Goal: Information Seeking & Learning: Find specific fact

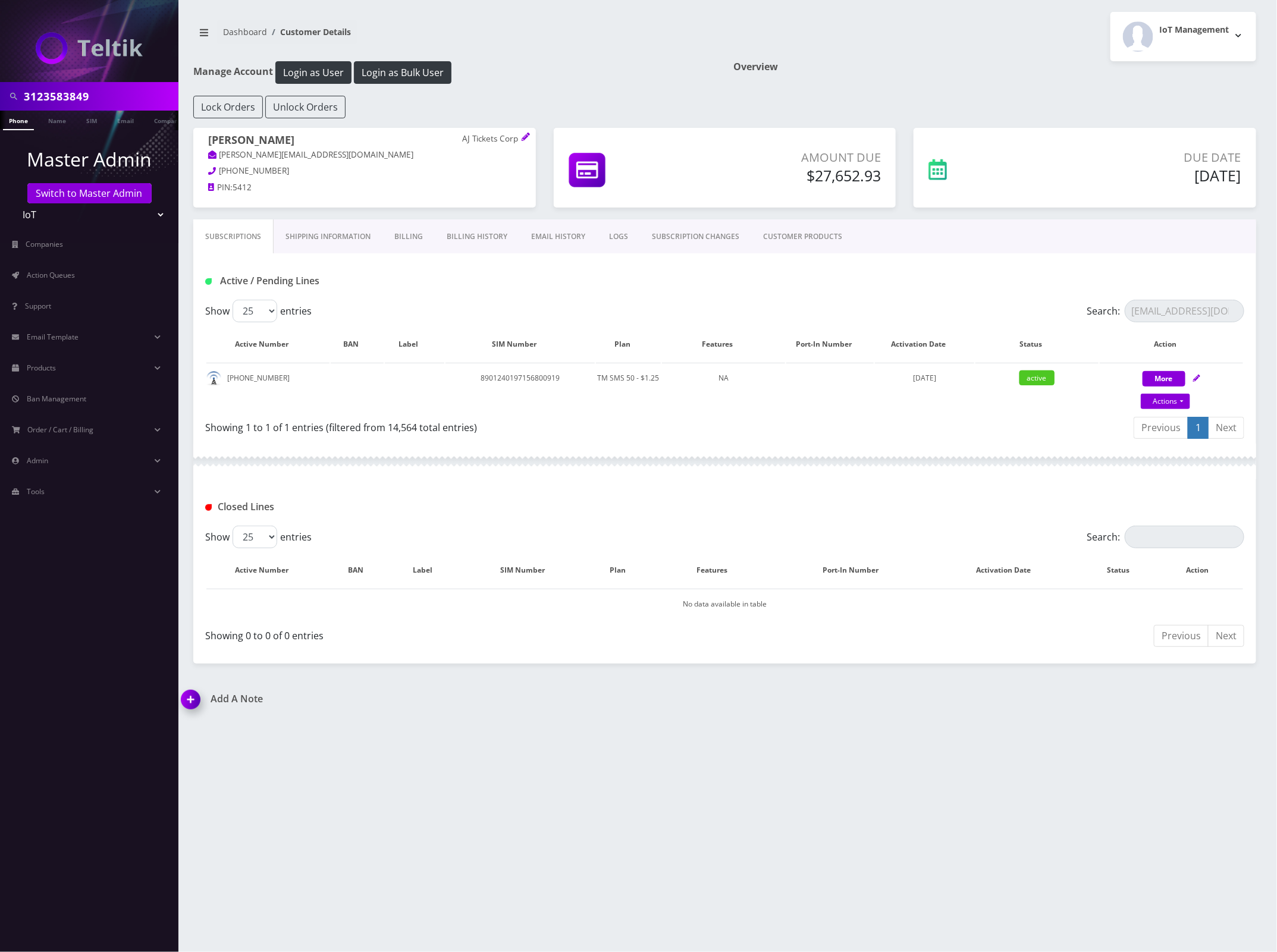
scroll to position [0, 46]
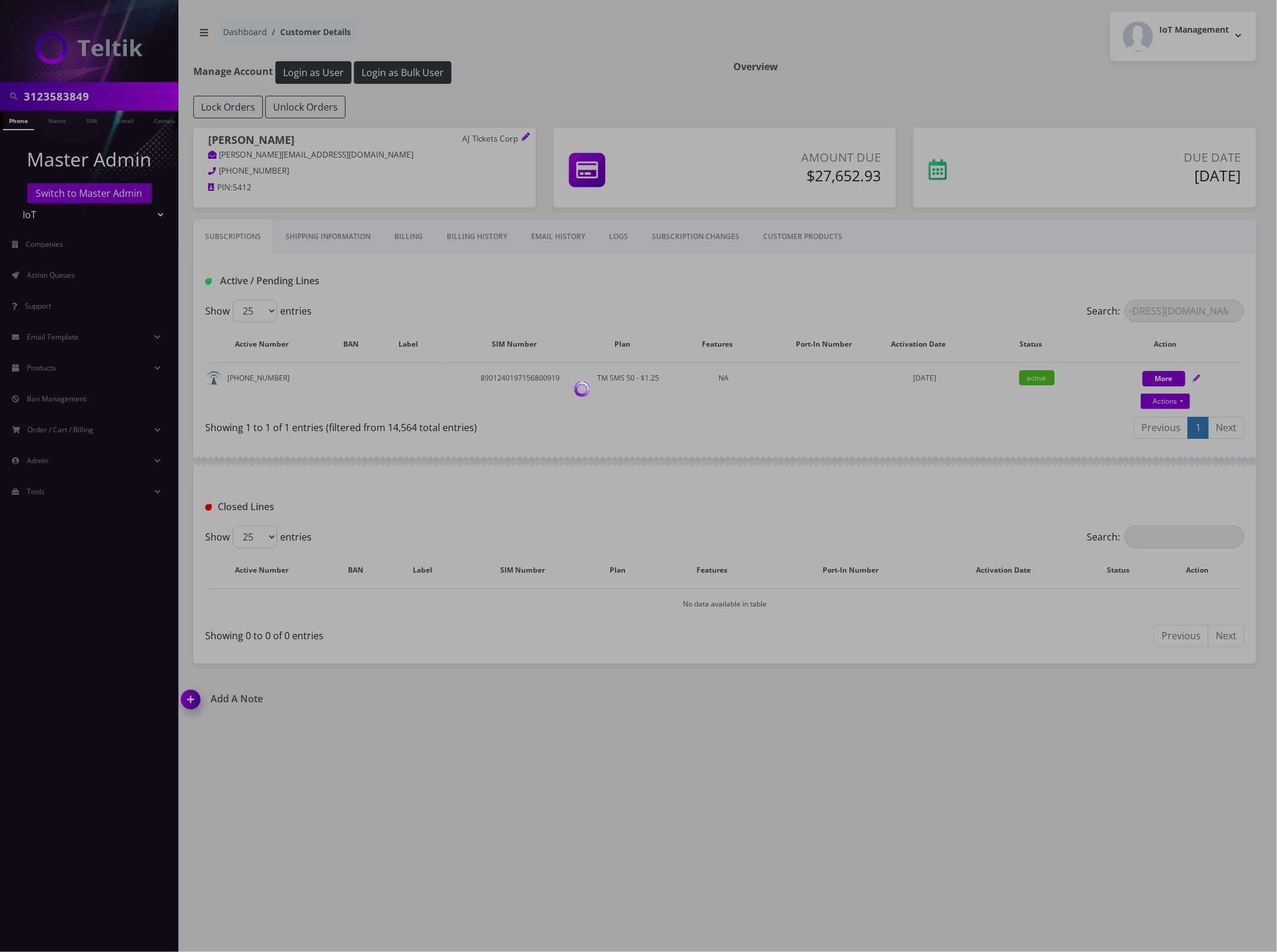
type input "[EMAIL_ADDRESS][DOMAIN_NAME]"
click at [85, 97] on div at bounding box center [638, 476] width 1277 height 952
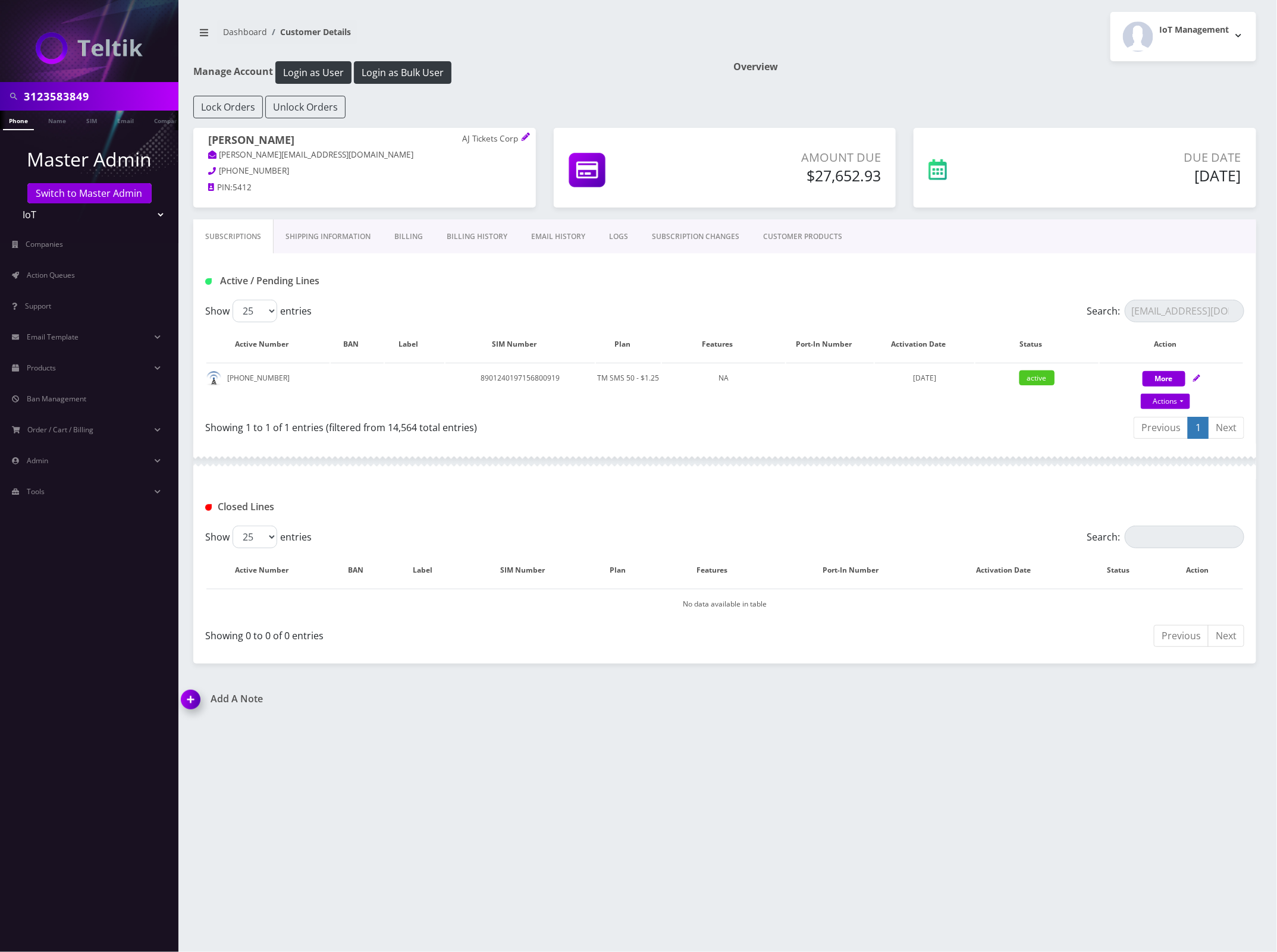
click at [73, 97] on input "3123583849" at bounding box center [100, 96] width 152 height 22
paste input "[EMAIL_ADDRESS][DOMAIN_NAME]"
type input "[EMAIL_ADDRESS][DOMAIN_NAME]"
click at [129, 122] on link "Email" at bounding box center [125, 120] width 28 height 20
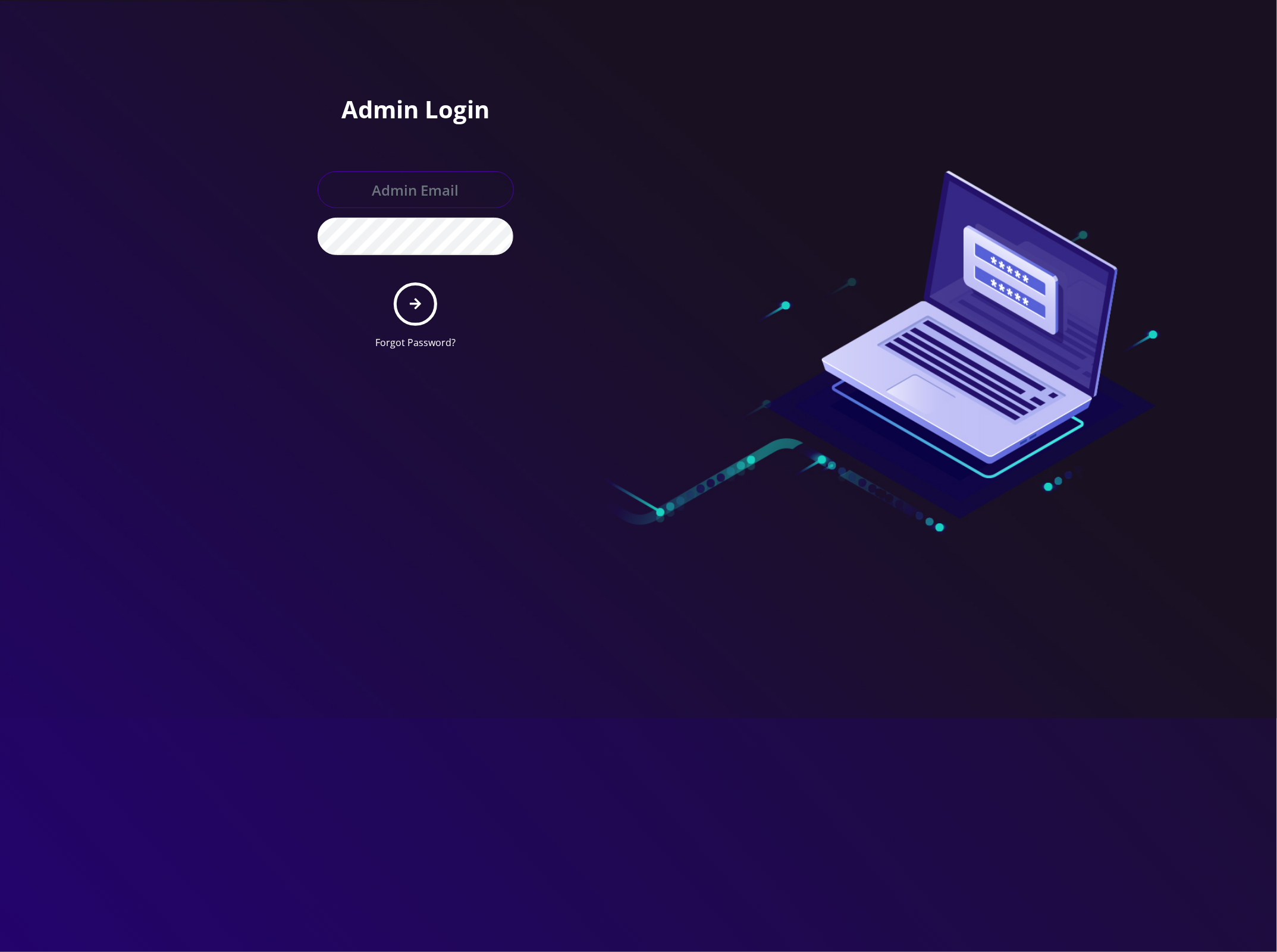
type input "master@britewireless.com"
click at [426, 301] on button "submit" at bounding box center [416, 304] width 43 height 43
type input "master@britewireless.com"
click at [405, 296] on button "submit" at bounding box center [416, 304] width 43 height 43
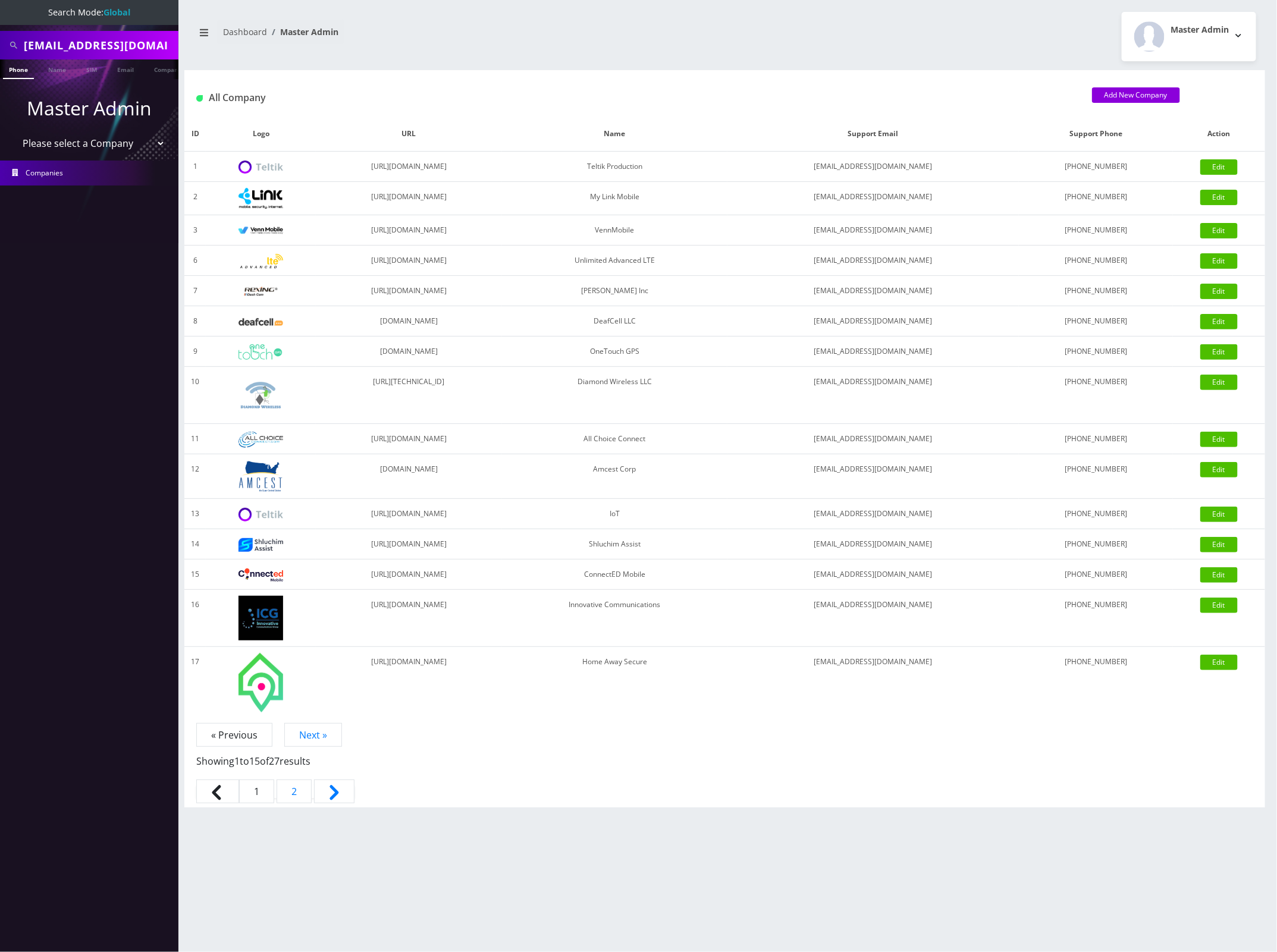
click at [132, 79] on ul "Master Admin Please select a Company Teltik Production My Link Mobile VennMobil…" at bounding box center [89, 140] width 179 height 121
click at [131, 74] on link "Email" at bounding box center [125, 69] width 28 height 20
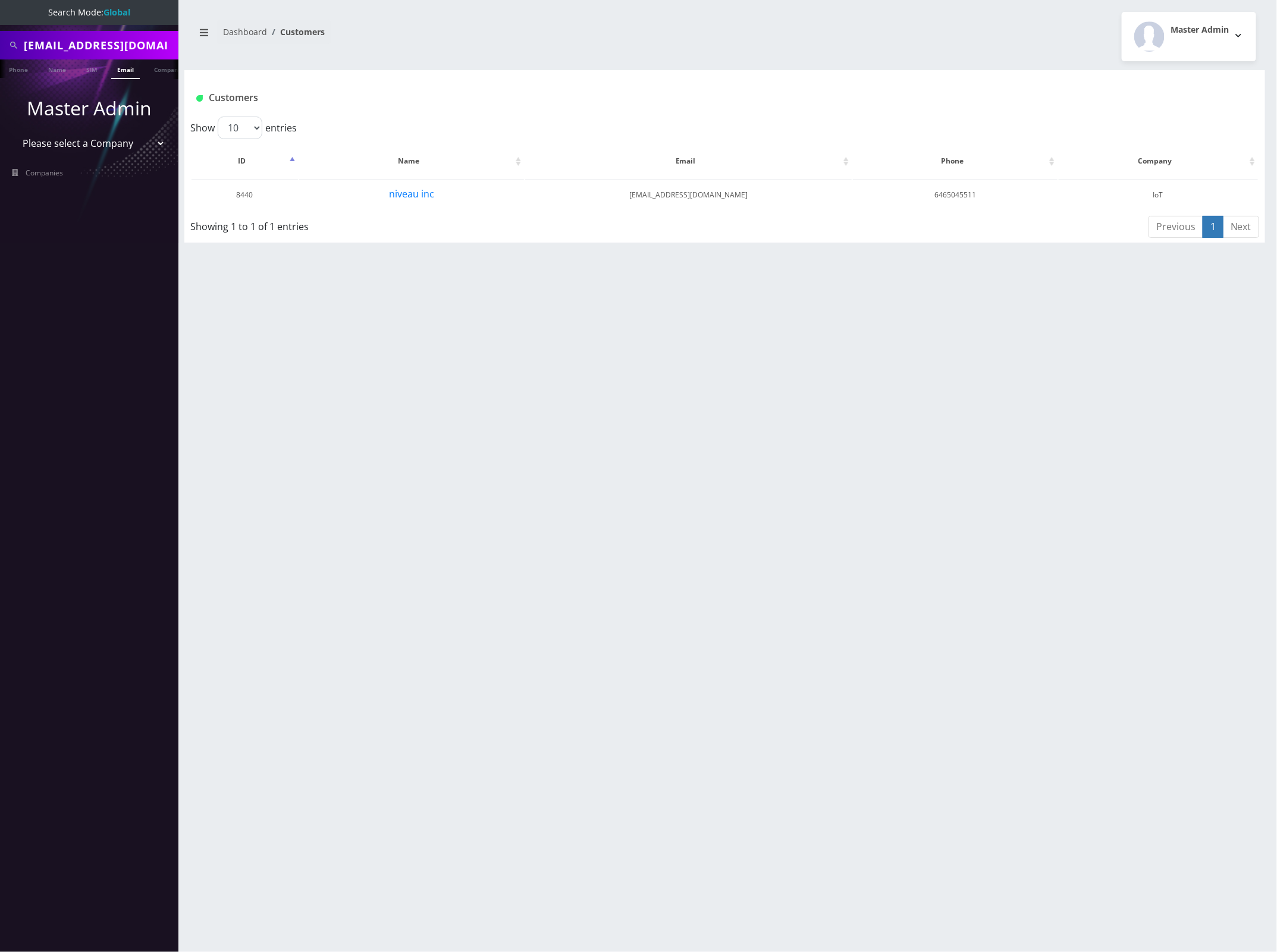
scroll to position [0, 6]
click at [402, 191] on button "niveau inc" at bounding box center [411, 194] width 46 height 15
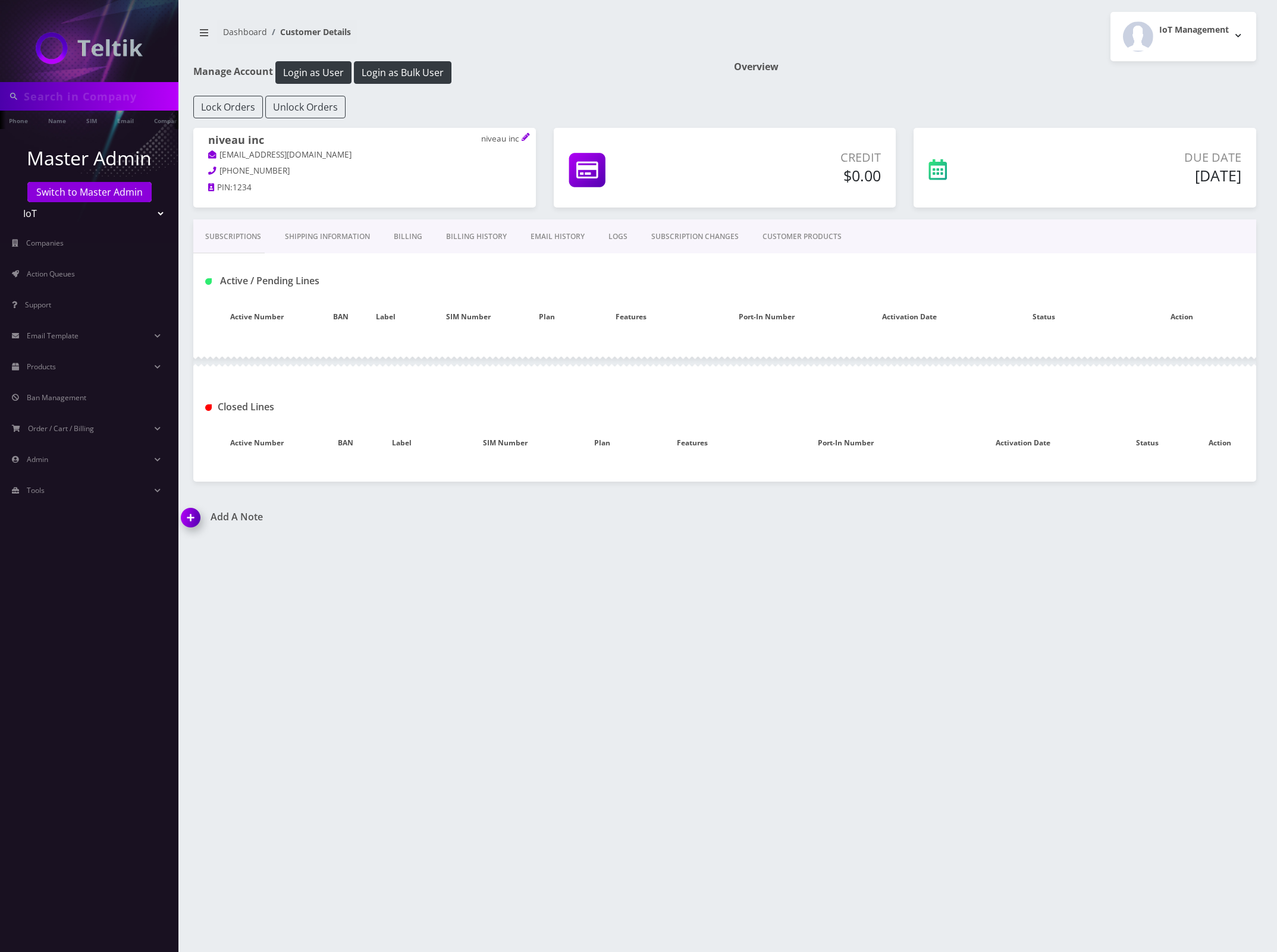
type input "[EMAIL_ADDRESS][DOMAIN_NAME]"
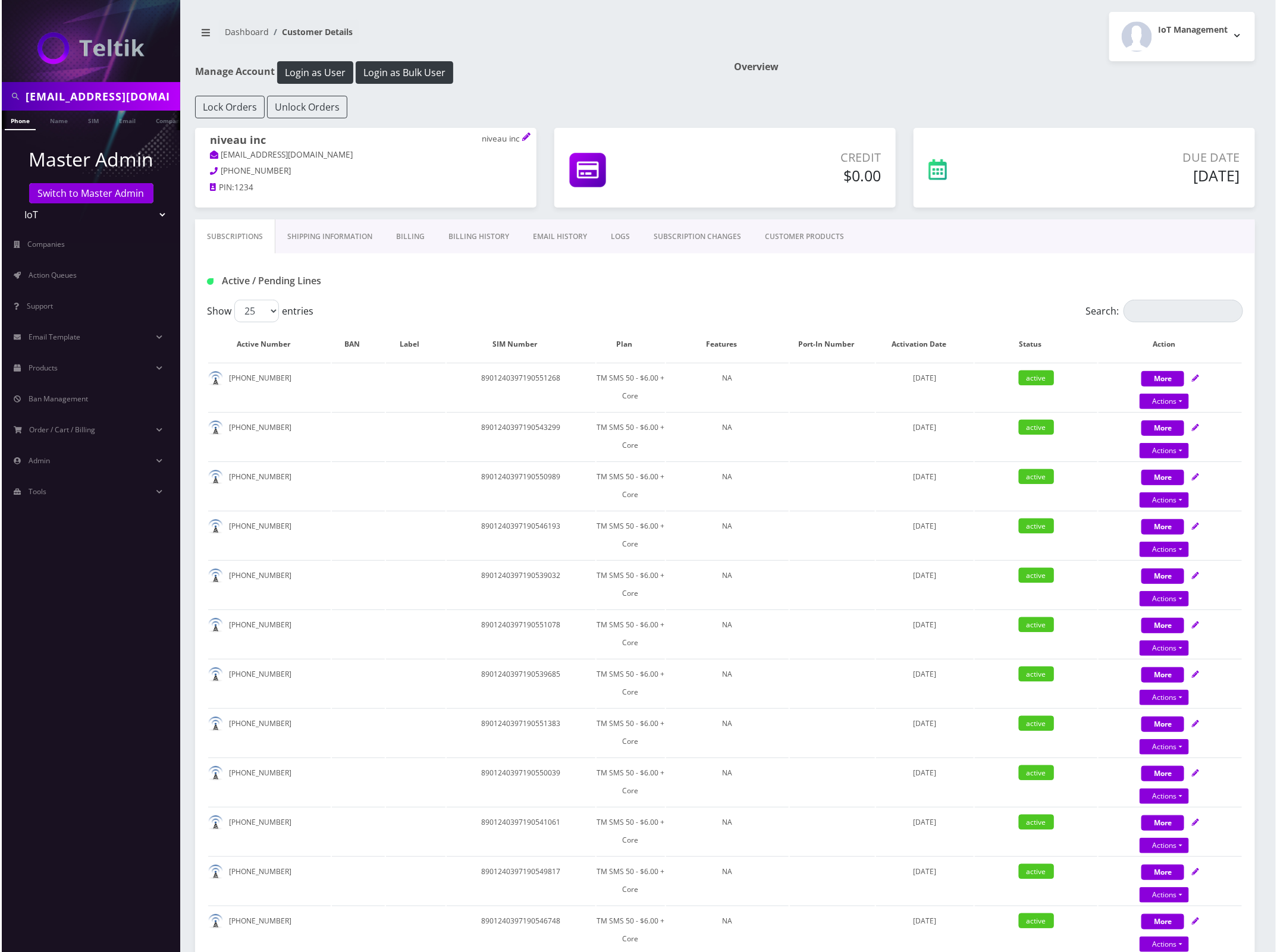
scroll to position [0, 6]
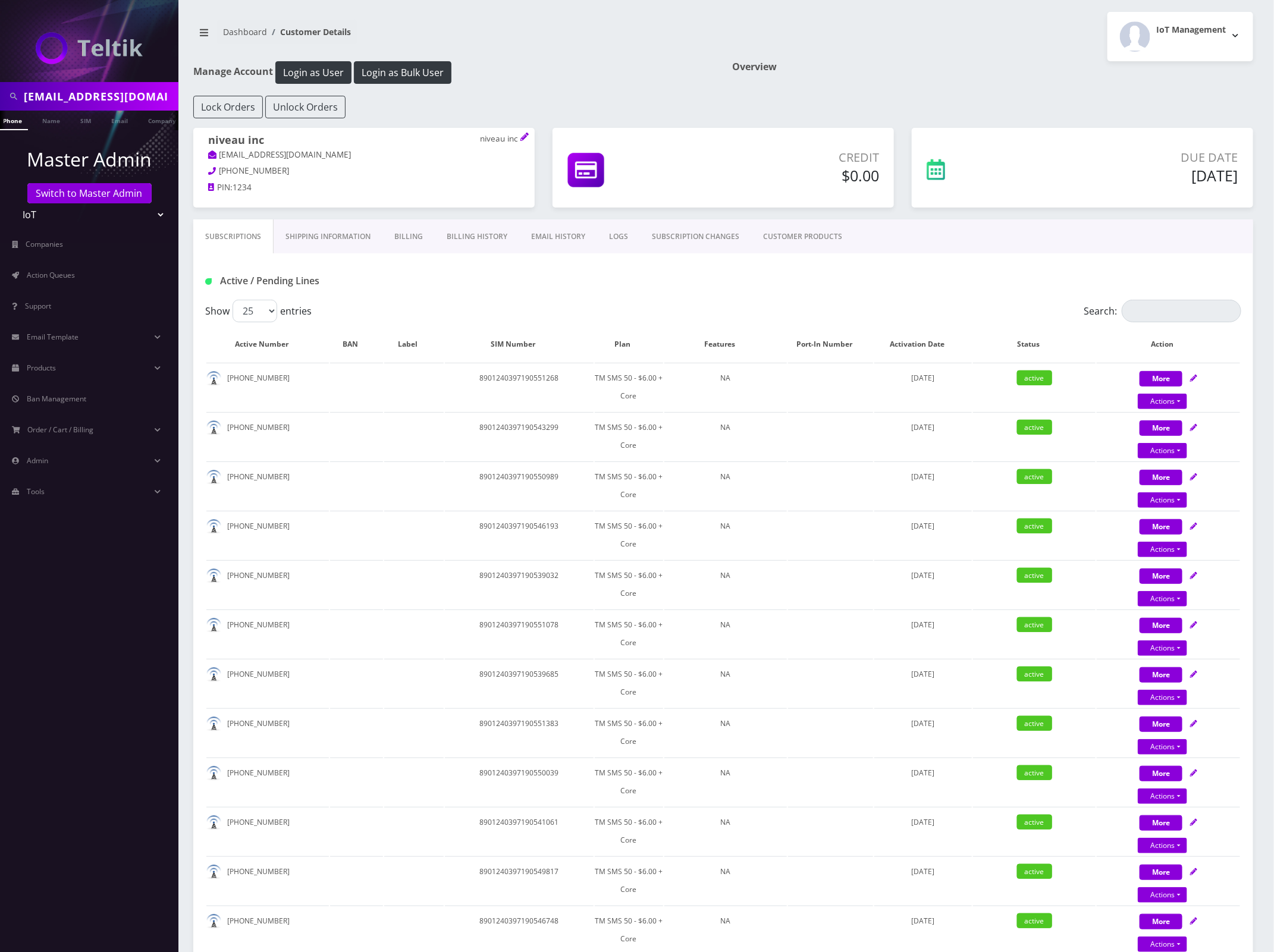
click at [996, 274] on div "Active / Pending Lines" at bounding box center [724, 280] width 1054 height 20
click at [1135, 308] on input "Search:" at bounding box center [1181, 311] width 119 height 22
paste input "8262711300"
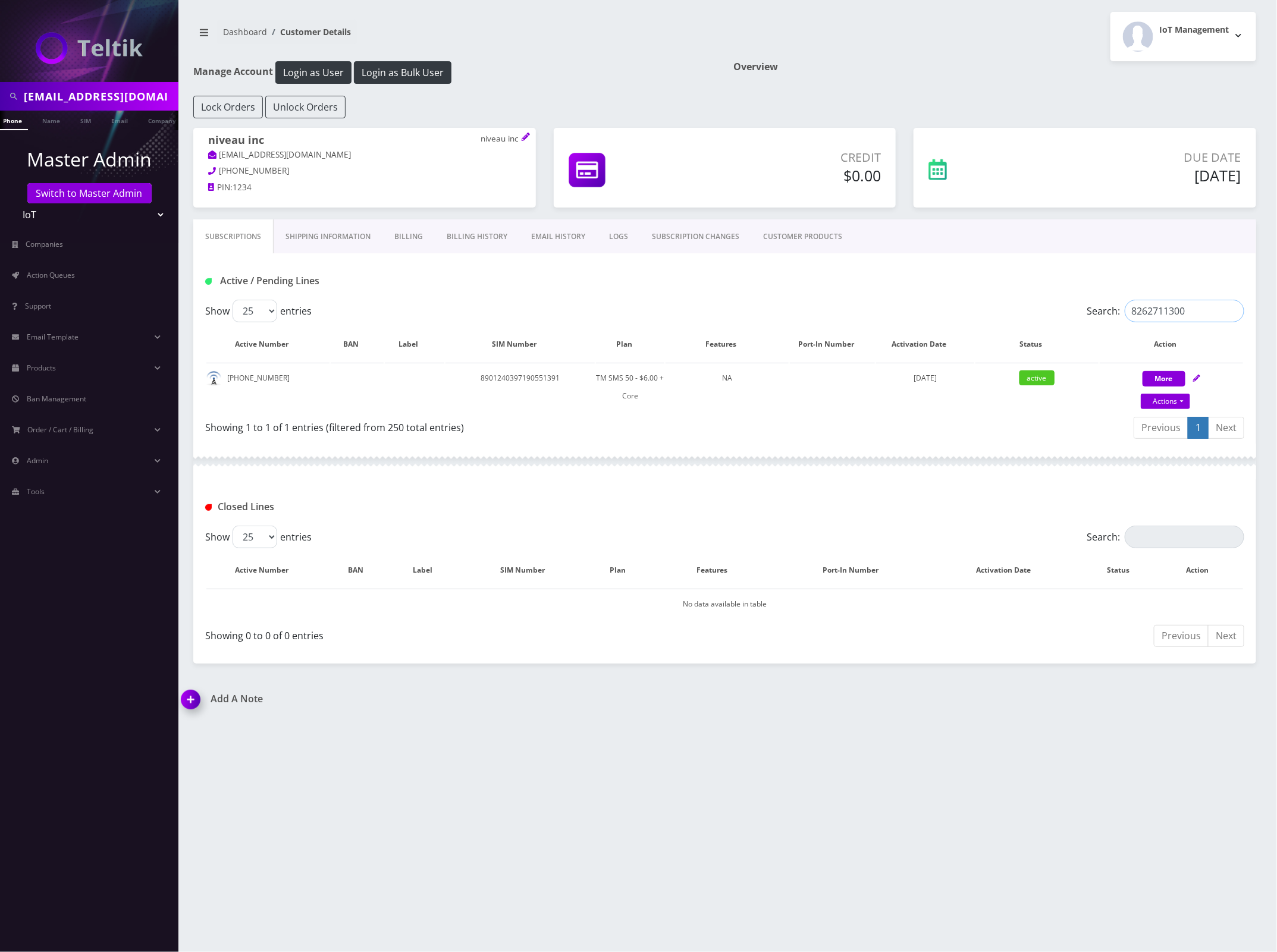
type input "8262711300"
click at [551, 377] on td "8901240397190551391" at bounding box center [520, 387] width 150 height 48
copy td "8901240397190551391"
click at [51, 244] on span "Companies" at bounding box center [45, 244] width 38 height 10
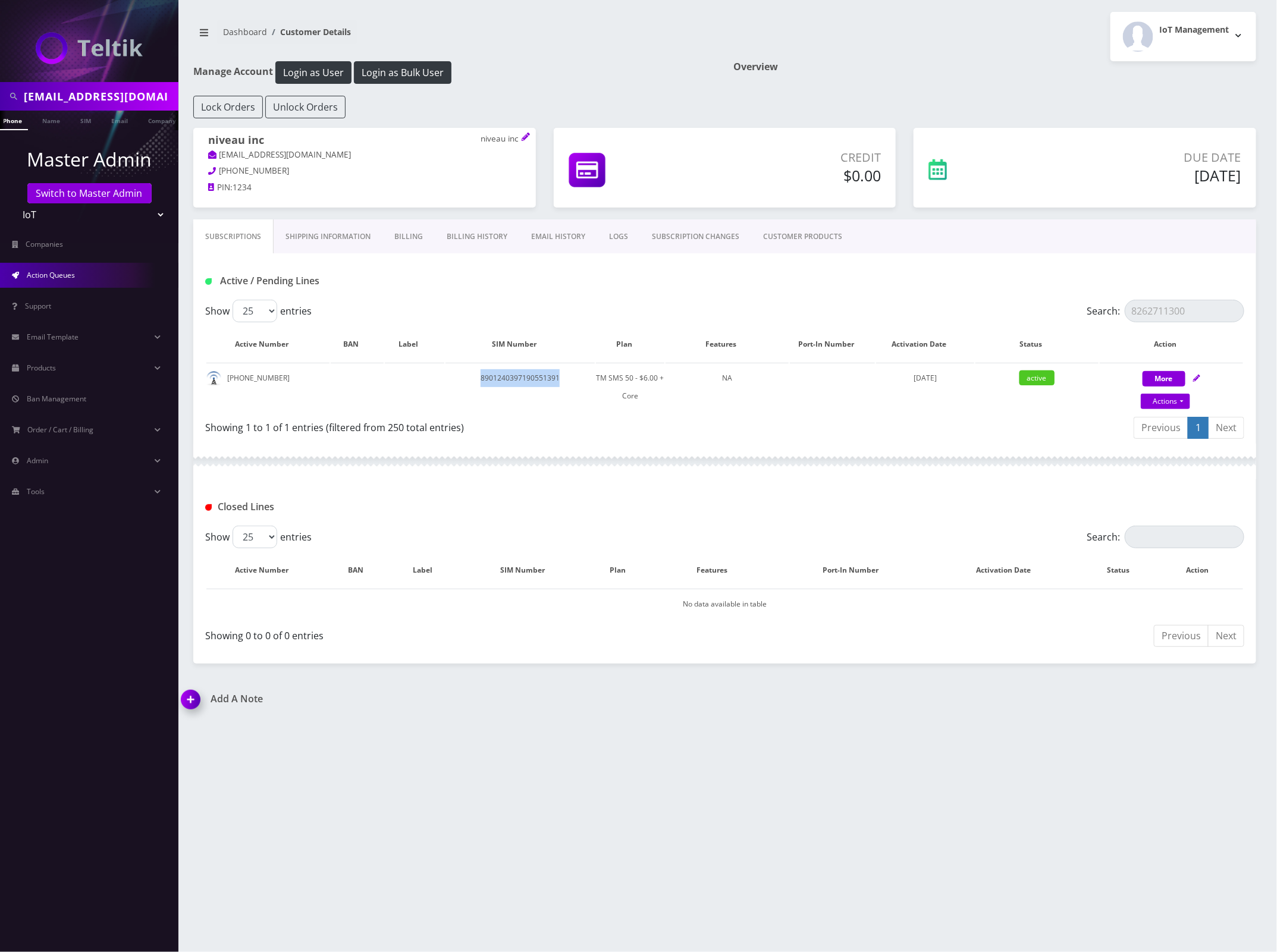
click at [56, 267] on link "Action Queues" at bounding box center [89, 275] width 179 height 25
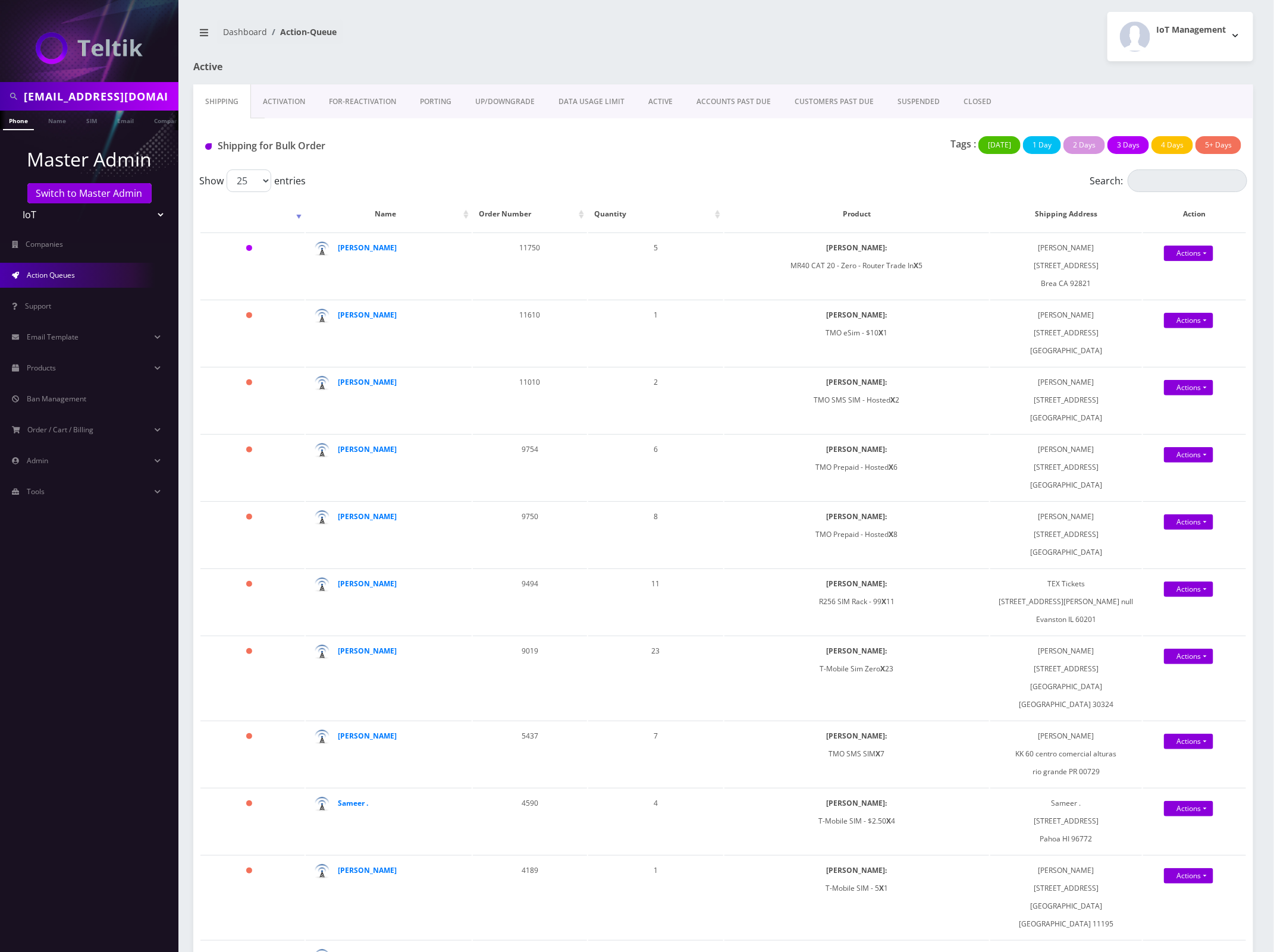
click at [646, 101] on link "ACTIVE" at bounding box center [660, 102] width 48 height 35
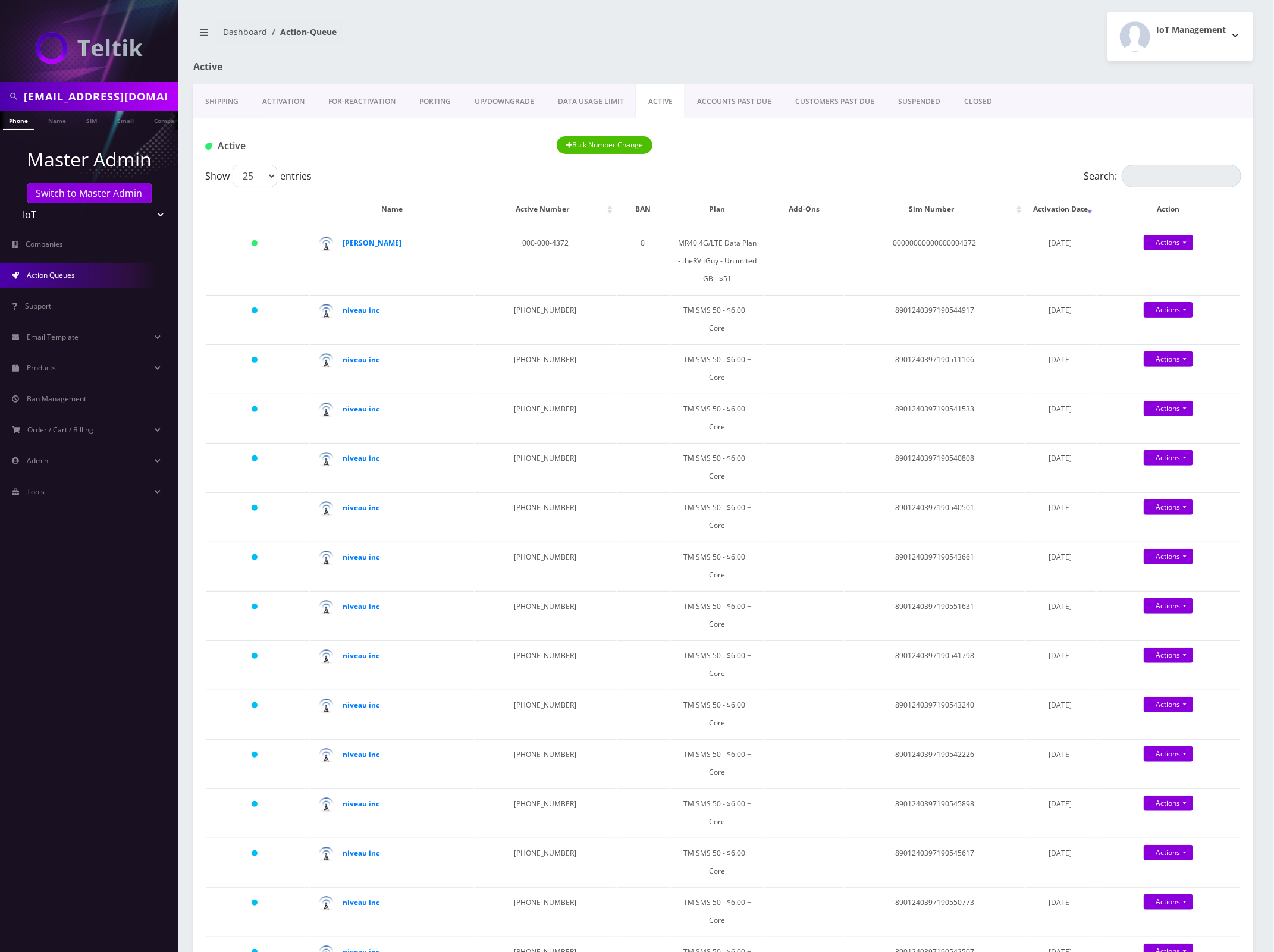
click at [290, 104] on link "Activation" at bounding box center [283, 102] width 66 height 35
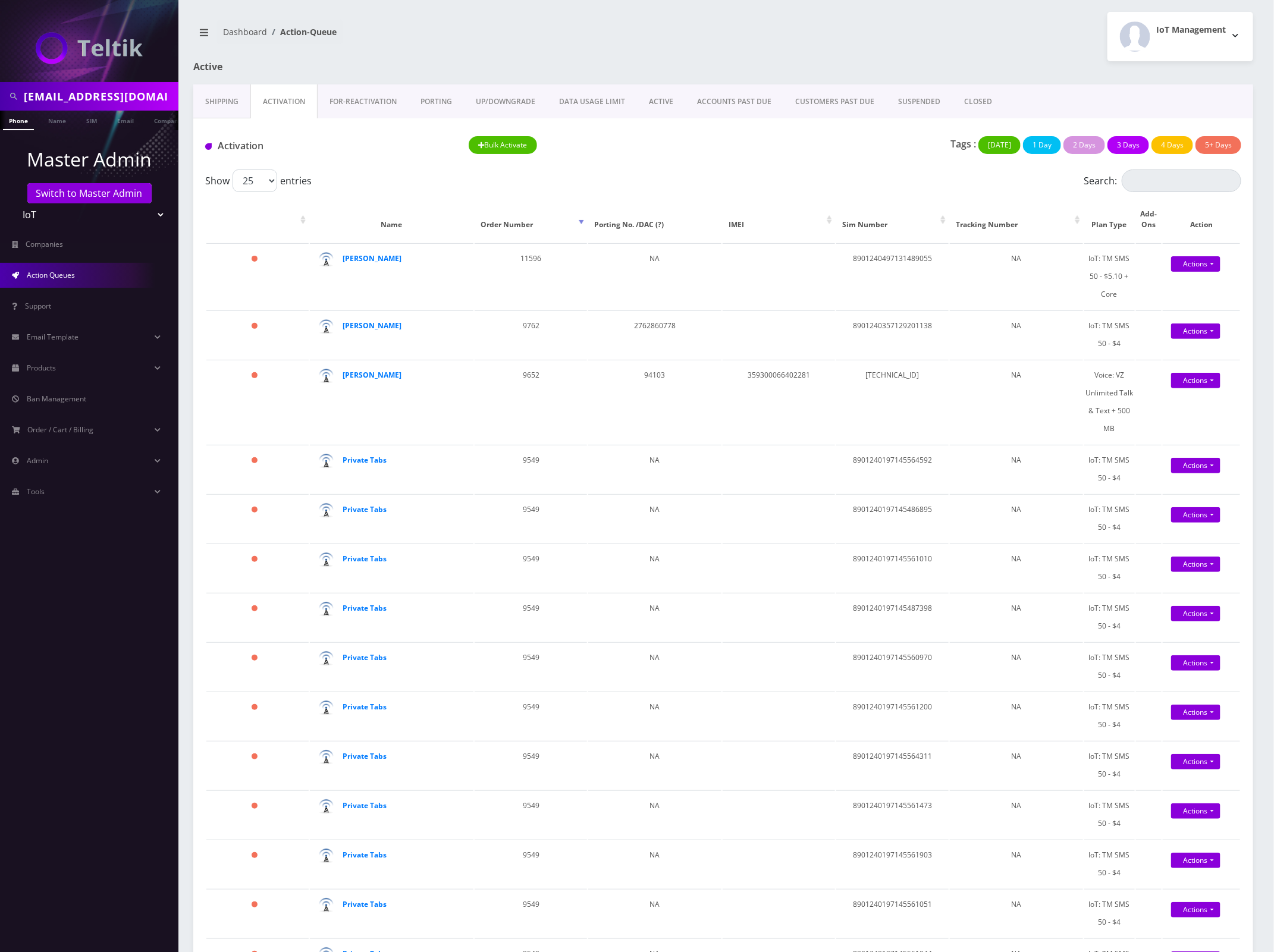
click at [790, 147] on div "Tags : Today 1 Day 2 Days 3 Days 4 Days 5+ Days" at bounding box center [986, 148] width 527 height 25
